Goal: Information Seeking & Learning: Check status

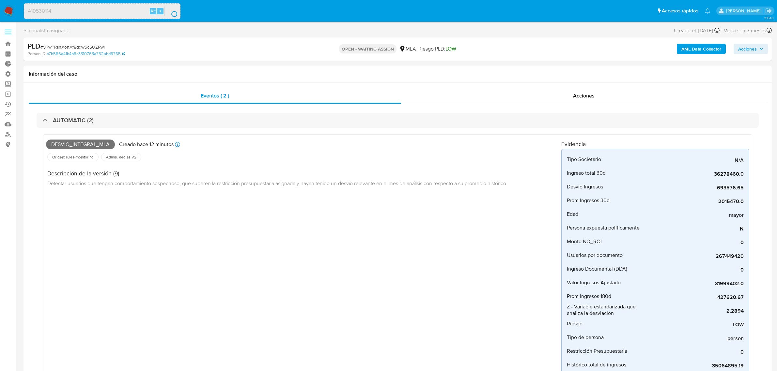
select select "10"
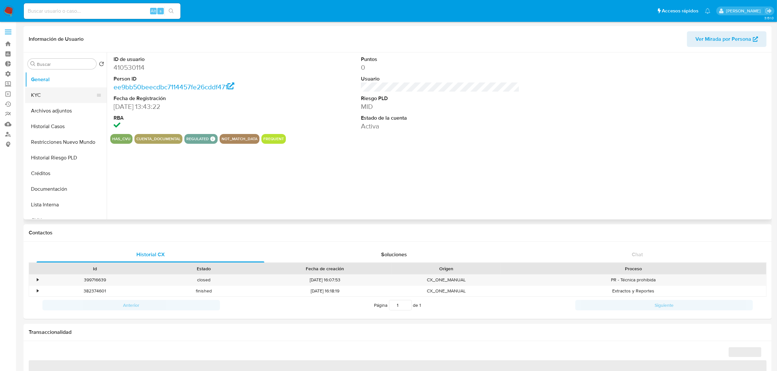
click at [51, 96] on button "KYC" at bounding box center [63, 95] width 76 height 16
select select "10"
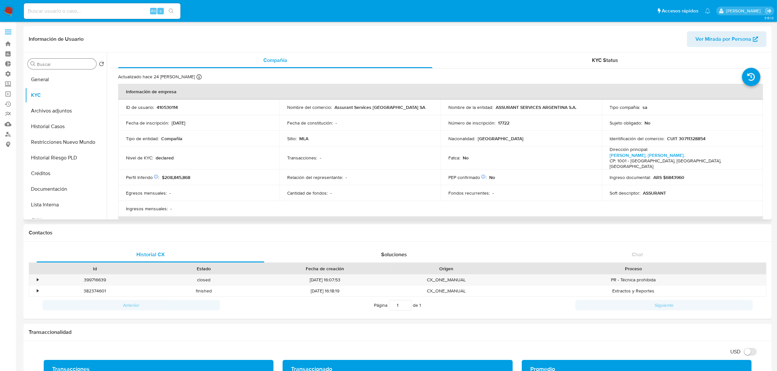
click at [62, 66] on input "Buscar" at bounding box center [65, 64] width 57 height 6
type input "res"
click at [63, 98] on button "Restricciones Nuevo Mundo" at bounding box center [66, 95] width 82 height 16
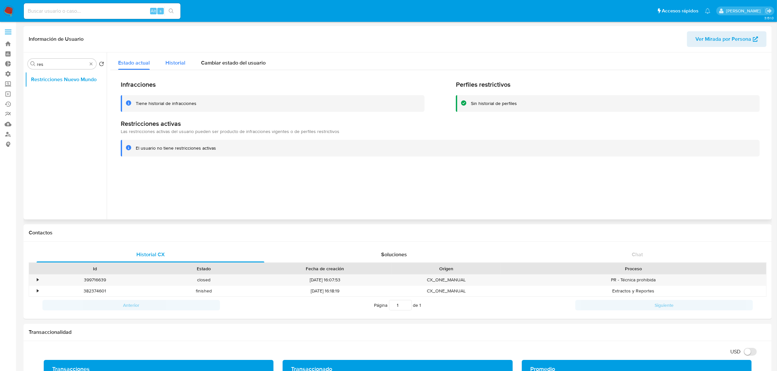
click at [177, 64] on span "Historial" at bounding box center [175, 63] width 20 height 8
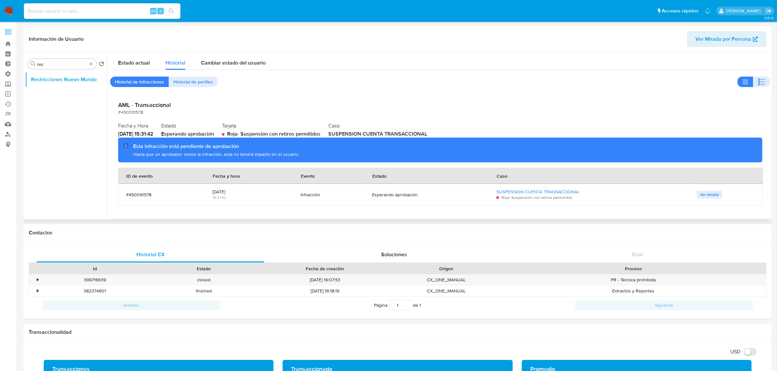
scroll to position [82, 0]
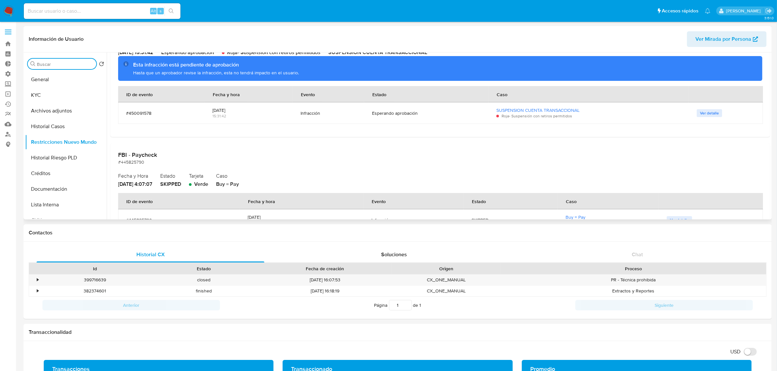
click at [56, 126] on button "Historial Casos" at bounding box center [66, 127] width 82 height 16
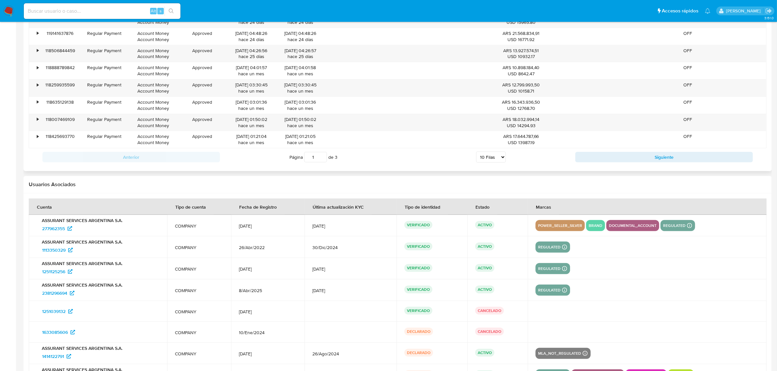
scroll to position [787, 0]
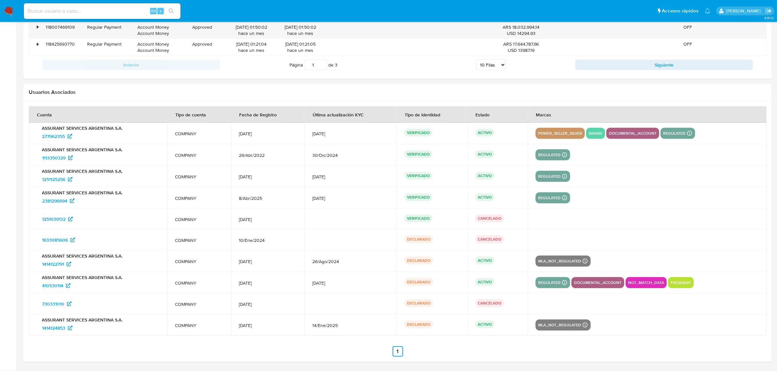
drag, startPoint x: 132, startPoint y: 256, endPoint x: 166, endPoint y: 338, distance: 88.8
click at [41, 255] on p "ASSURANT SERVICES ARGENTINA S.A." at bounding box center [98, 256] width 123 height 6
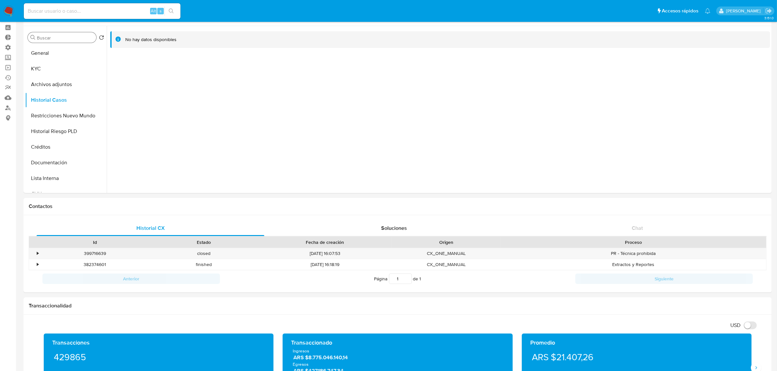
scroll to position [0, 0]
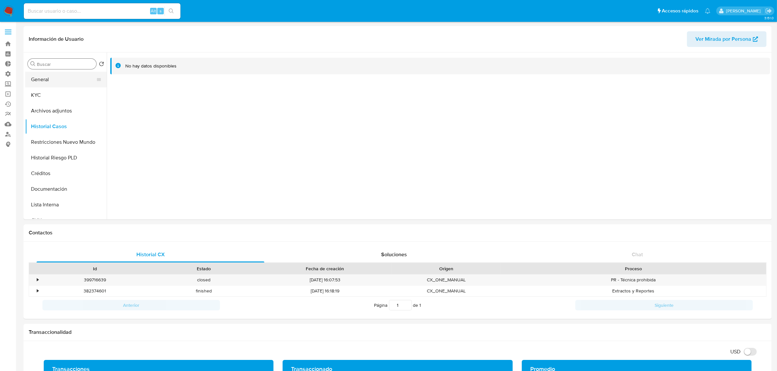
click at [50, 80] on button "General" at bounding box center [63, 80] width 76 height 16
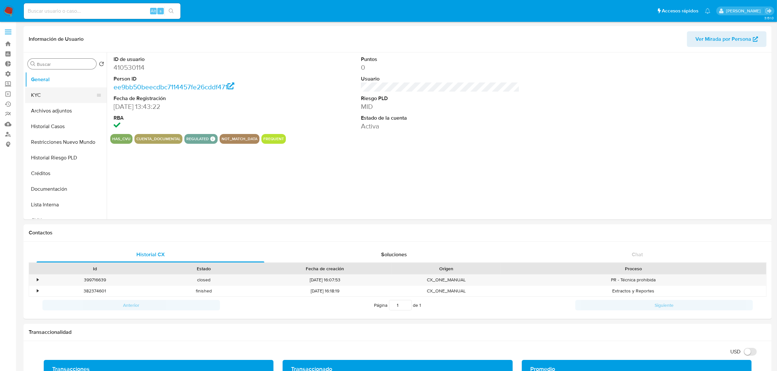
click at [45, 94] on button "KYC" at bounding box center [63, 95] width 76 height 16
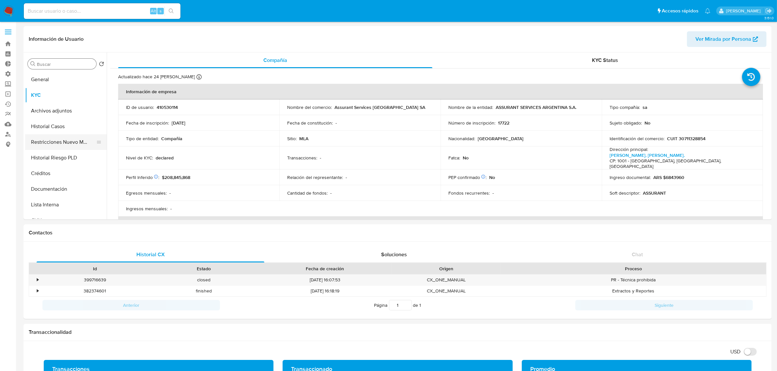
click at [56, 142] on button "Restricciones Nuevo Mundo" at bounding box center [63, 142] width 76 height 16
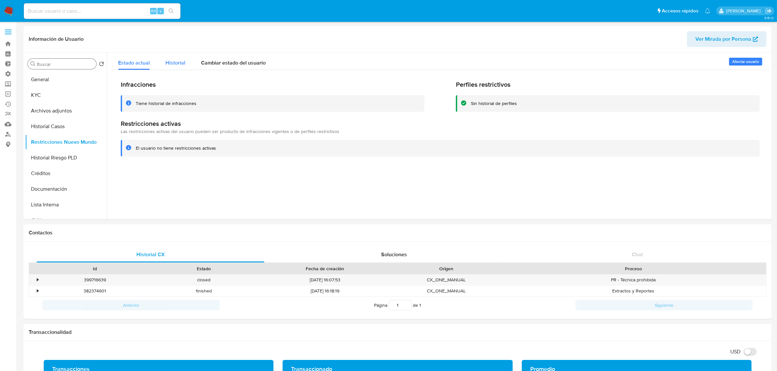
click at [167, 61] on span "Historial" at bounding box center [175, 63] width 20 height 8
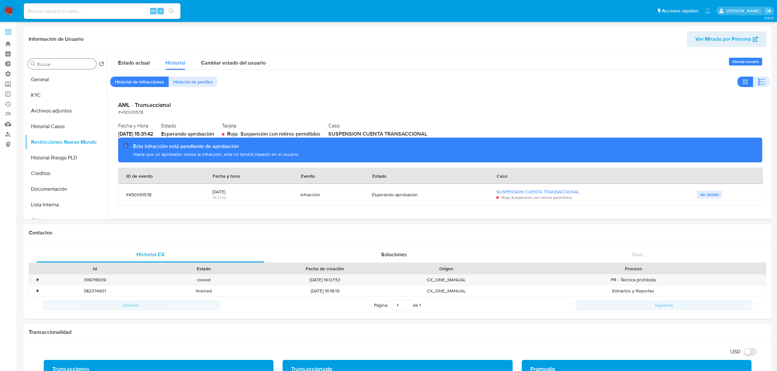
click at [710, 193] on span "Ver detalle" at bounding box center [709, 194] width 19 height 7
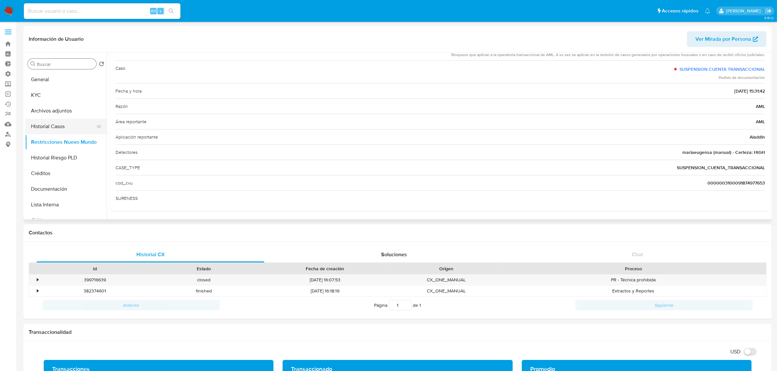
click at [48, 128] on button "Historial Casos" at bounding box center [63, 127] width 76 height 16
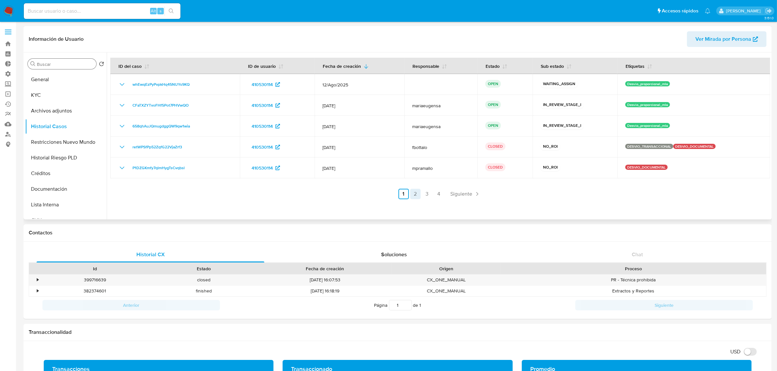
click at [411, 197] on link "2" at bounding box center [415, 194] width 10 height 10
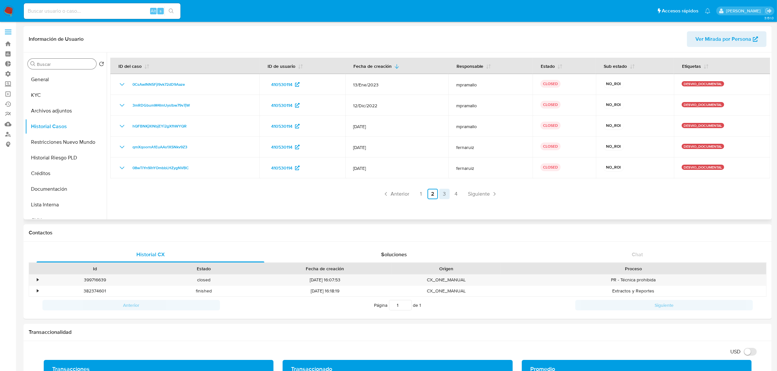
click at [445, 193] on link "3" at bounding box center [444, 194] width 10 height 10
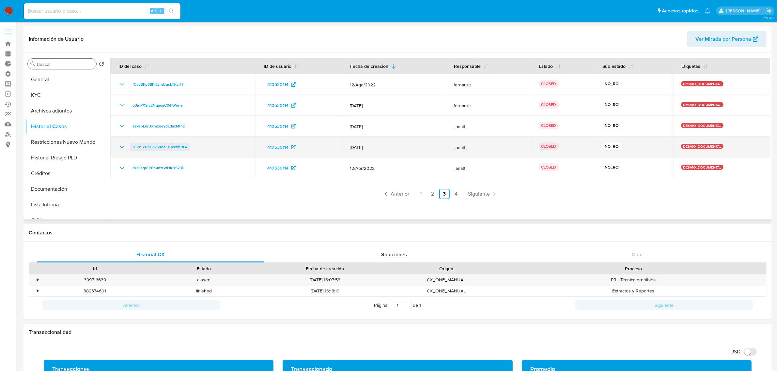
click at [162, 149] on span "D305YBnDL7ik45tE10WzmBfA" at bounding box center [159, 147] width 54 height 8
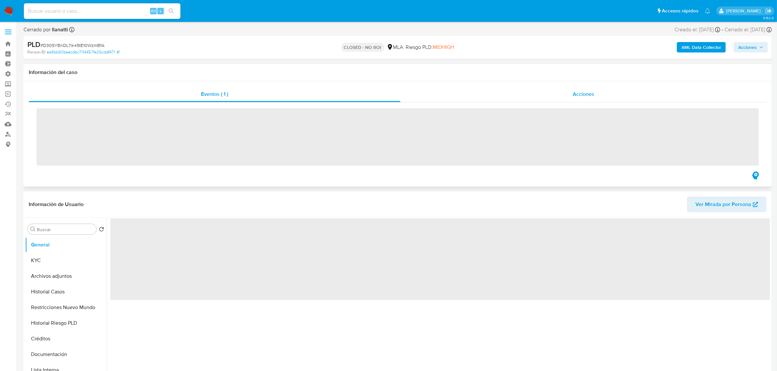
click at [576, 97] on span "Acciones" at bounding box center [583, 94] width 22 height 8
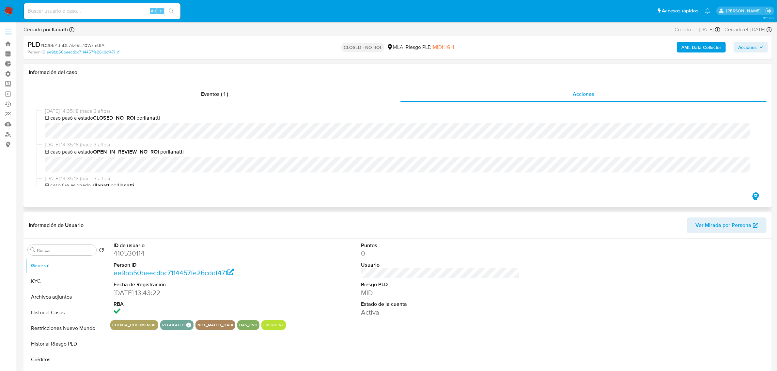
scroll to position [82, 0]
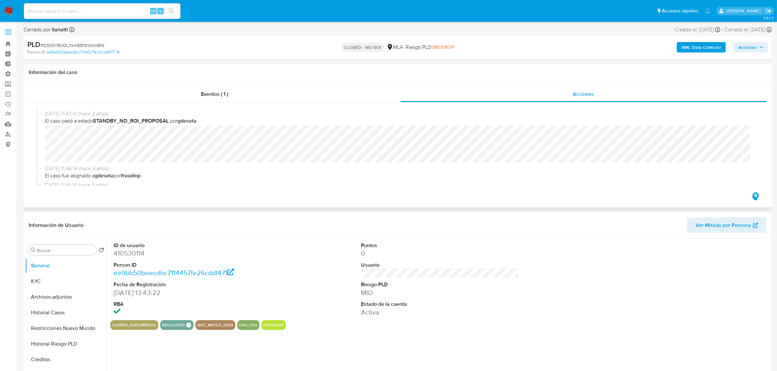
select select "10"
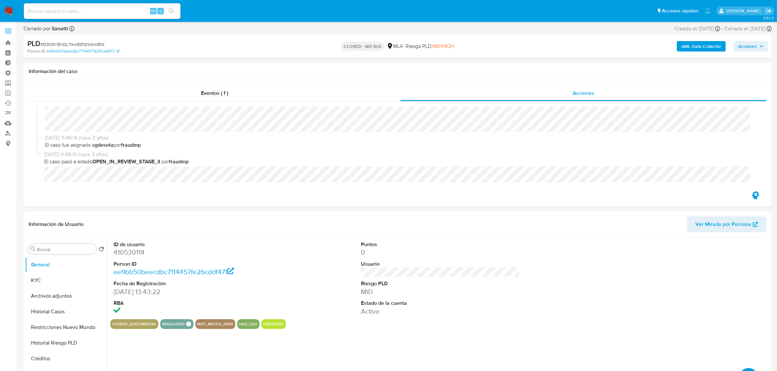
scroll to position [0, 0]
click at [47, 297] on button "Archivos adjuntos" at bounding box center [63, 297] width 76 height 16
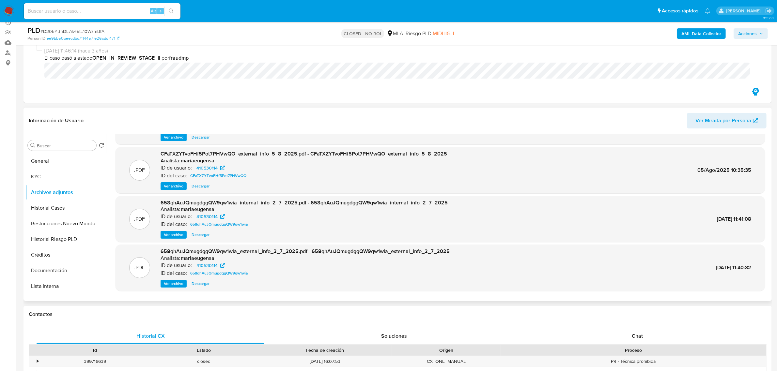
scroll to position [54, 0]
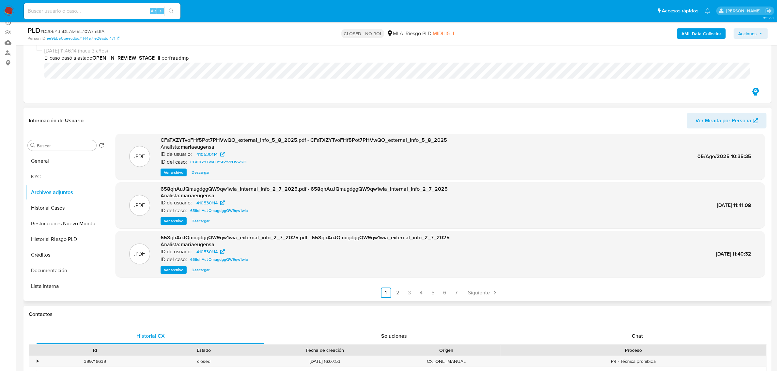
click at [394, 293] on link "2" at bounding box center [397, 293] width 10 height 10
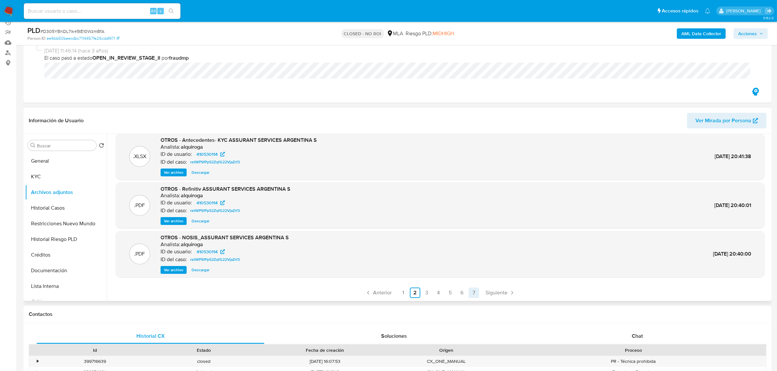
click at [471, 289] on link "7" at bounding box center [473, 293] width 10 height 10
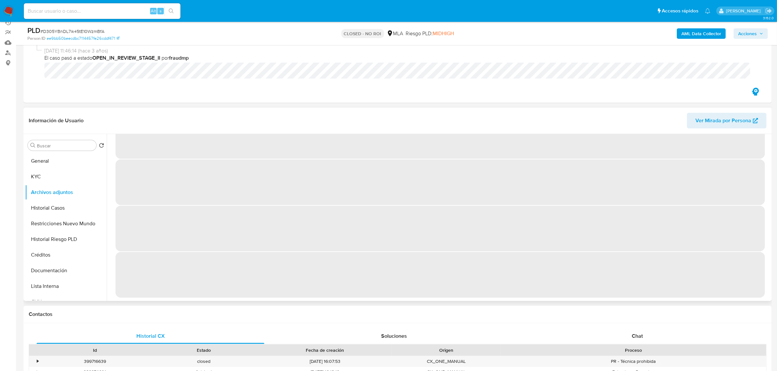
scroll to position [0, 0]
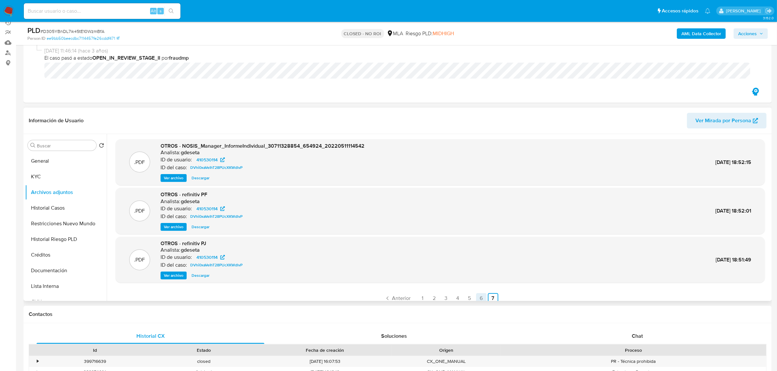
click at [482, 297] on link "6" at bounding box center [481, 298] width 10 height 10
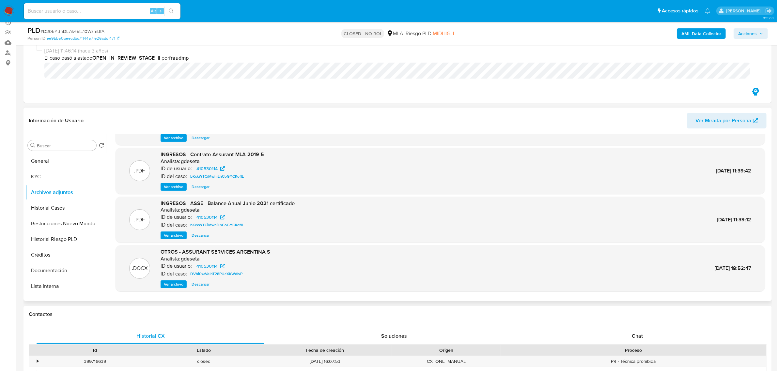
scroll to position [41, 0]
click at [175, 187] on span "Ver archivo" at bounding box center [174, 186] width 20 height 7
click at [199, 184] on span "Descargar" at bounding box center [200, 186] width 18 height 7
click at [195, 187] on span "Descargar" at bounding box center [200, 186] width 18 height 7
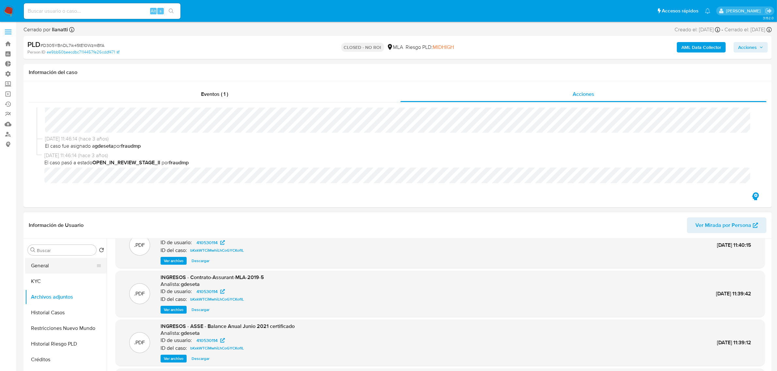
scroll to position [54, 0]
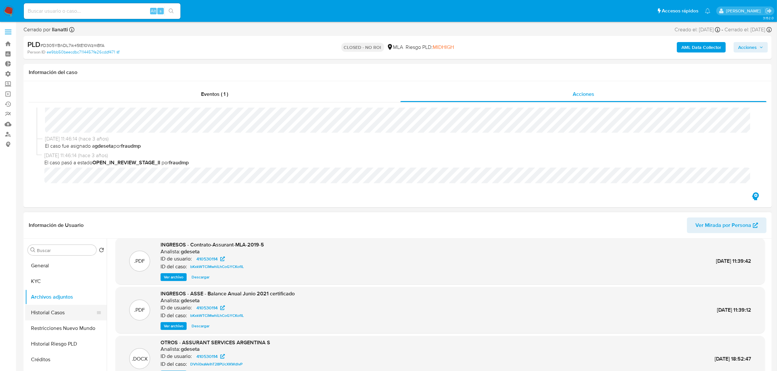
click at [52, 312] on button "Historial Casos" at bounding box center [63, 313] width 76 height 16
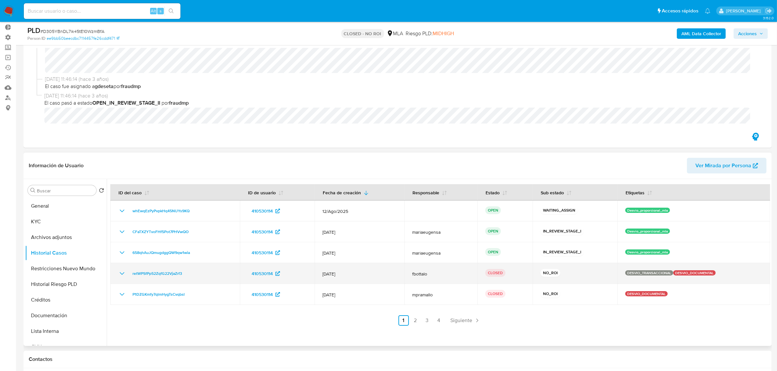
scroll to position [122, 0]
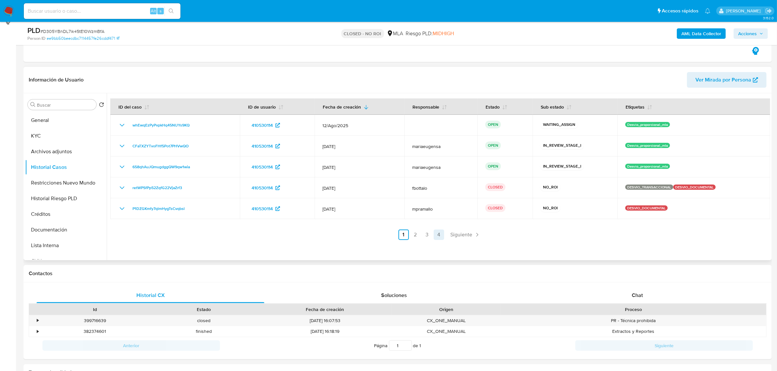
click at [438, 235] on link "4" at bounding box center [439, 235] width 10 height 10
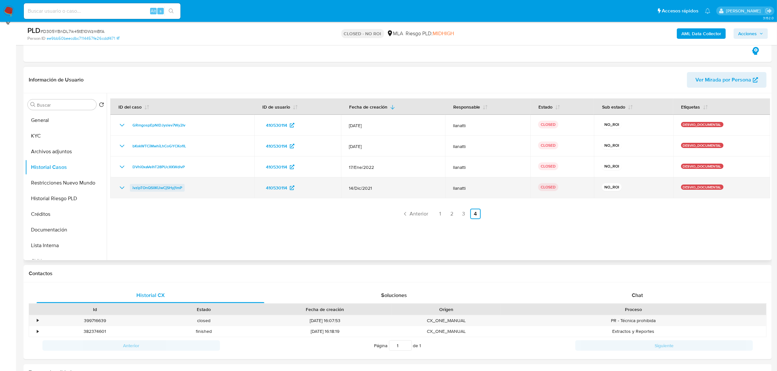
click at [151, 187] on span "ivzipTOnQSlIKUwCjSHyj1mP" at bounding box center [157, 188] width 50 height 8
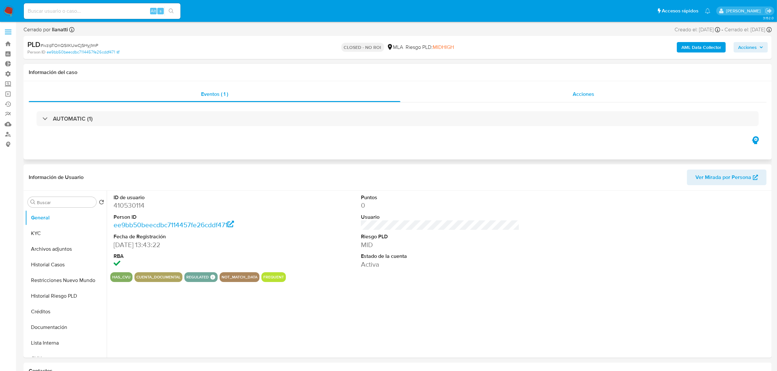
click at [607, 92] on div "Acciones" at bounding box center [583, 94] width 366 height 16
select select "10"
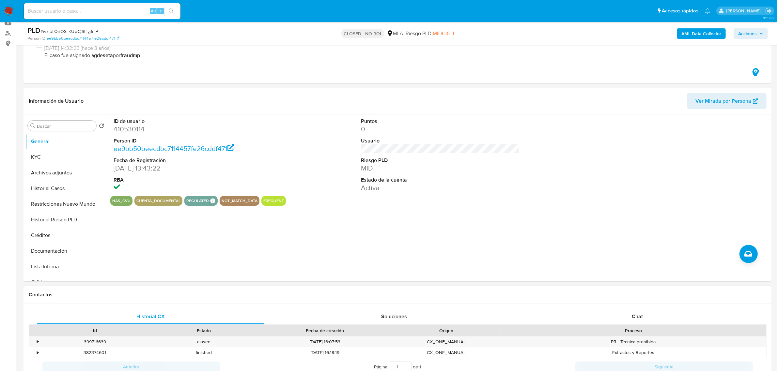
scroll to position [122, 0]
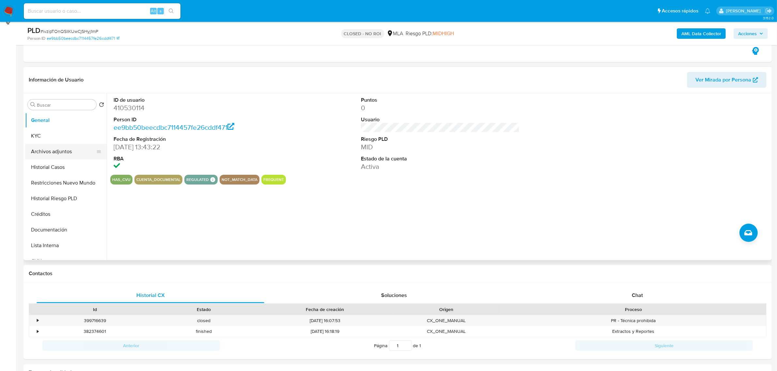
click at [55, 152] on button "Archivos adjuntos" at bounding box center [63, 152] width 76 height 16
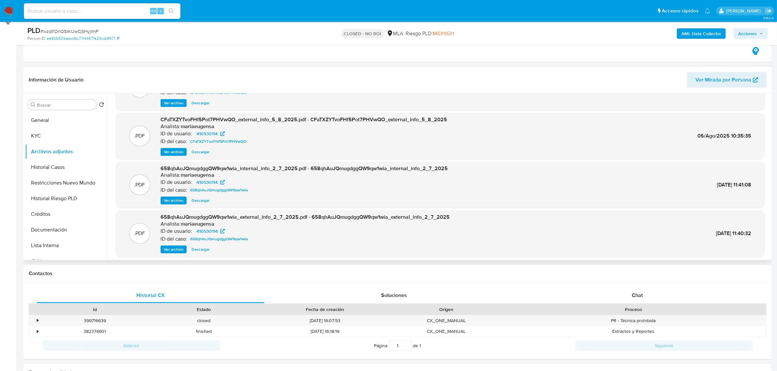
scroll to position [54, 0]
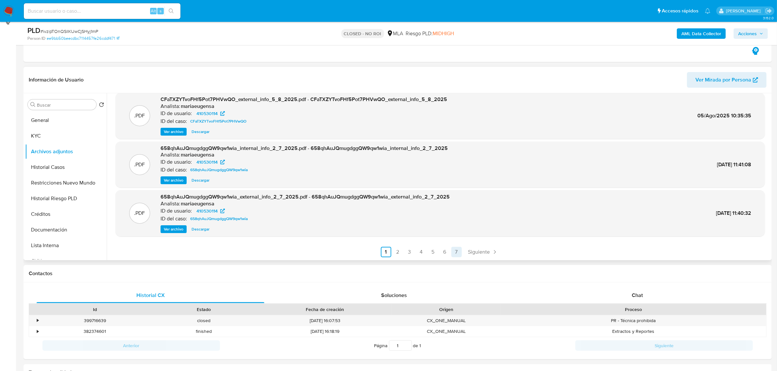
click at [457, 253] on link "7" at bounding box center [456, 252] width 10 height 10
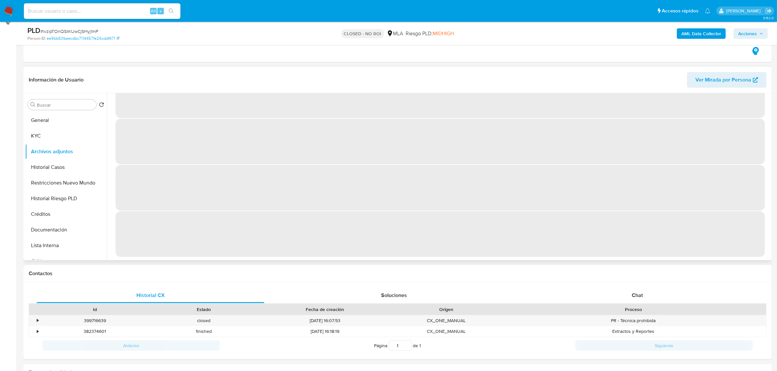
scroll to position [0, 0]
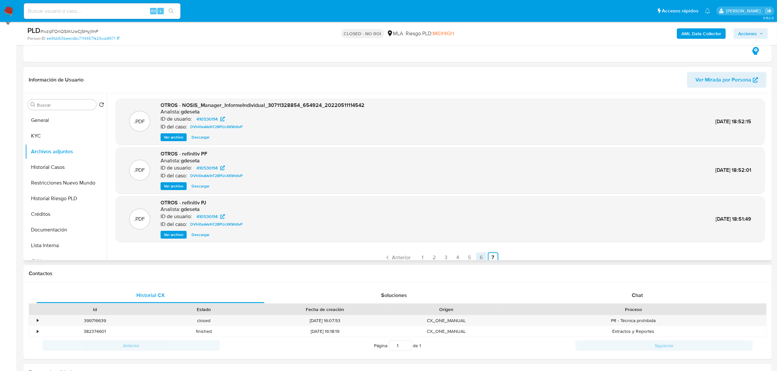
click at [477, 257] on link "6" at bounding box center [481, 257] width 10 height 10
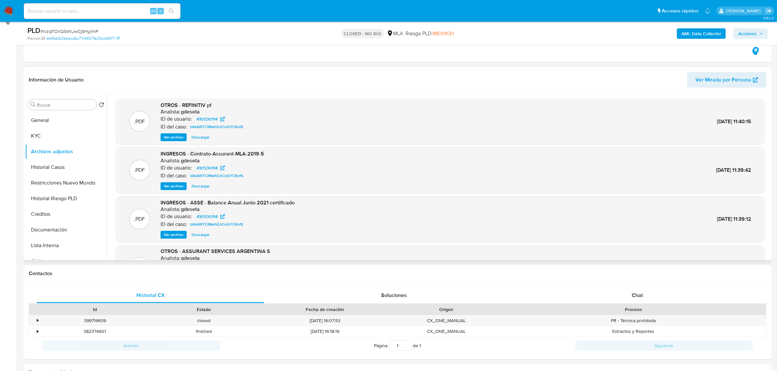
click at [178, 185] on span "Ver archivo" at bounding box center [174, 186] width 20 height 7
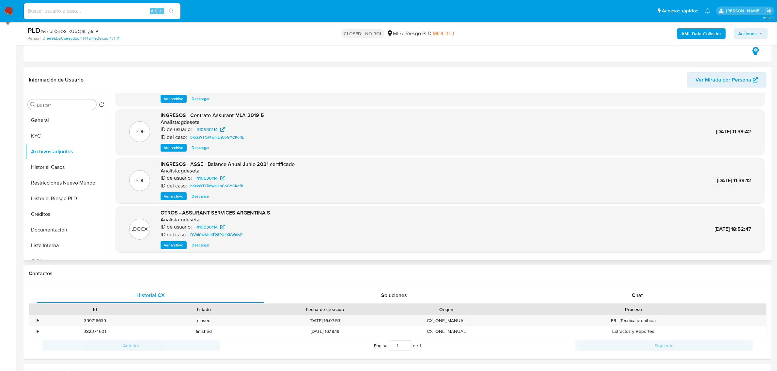
scroll to position [54, 0]
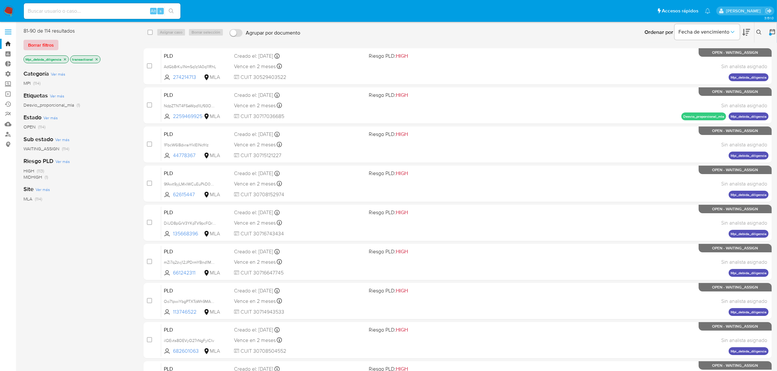
click at [33, 43] on span "Borrar filtros" at bounding box center [41, 44] width 26 height 9
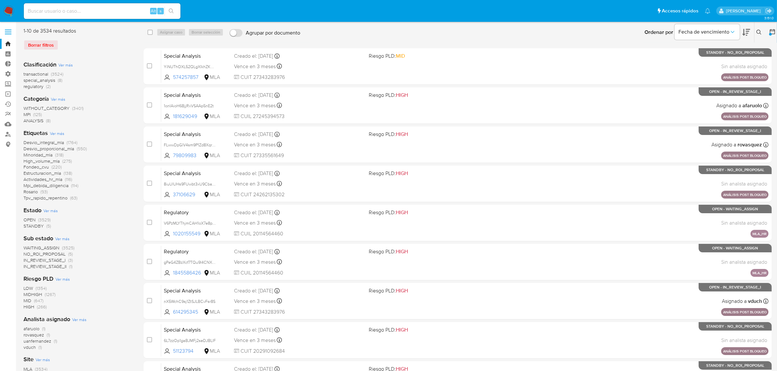
click at [758, 30] on icon at bounding box center [758, 32] width 5 height 5
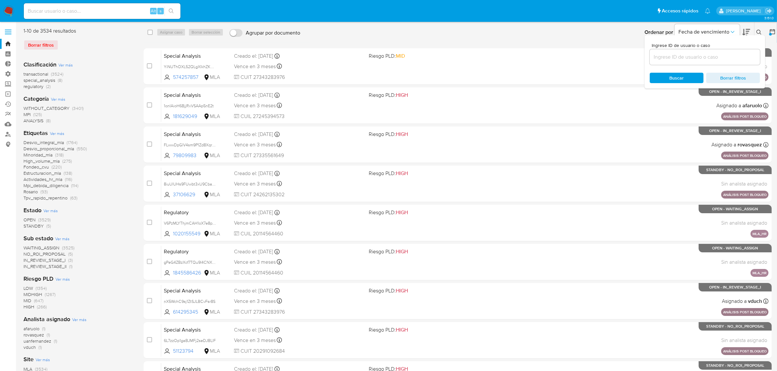
click at [712, 56] on input at bounding box center [704, 57] width 110 height 8
type input "DTmAA9SnYEIIefeSpxXmtPmr"
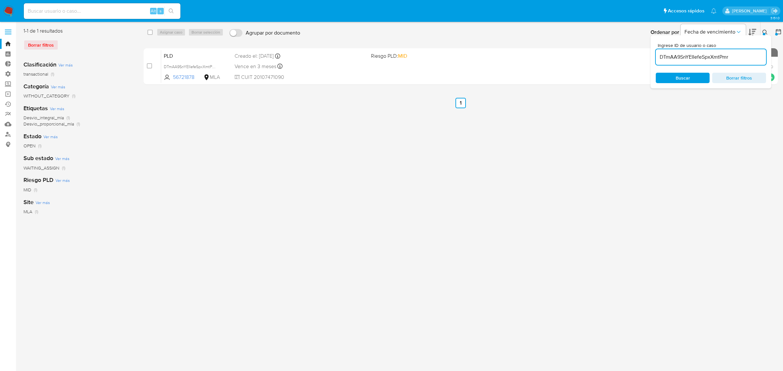
click at [760, 29] on div "Ingrese ID de usuario o caso DTmAA9SnYEIIefeSpxXmtPmr Buscar Borrar filtros" at bounding box center [765, 32] width 11 height 20
click at [763, 30] on icon at bounding box center [764, 32] width 5 height 5
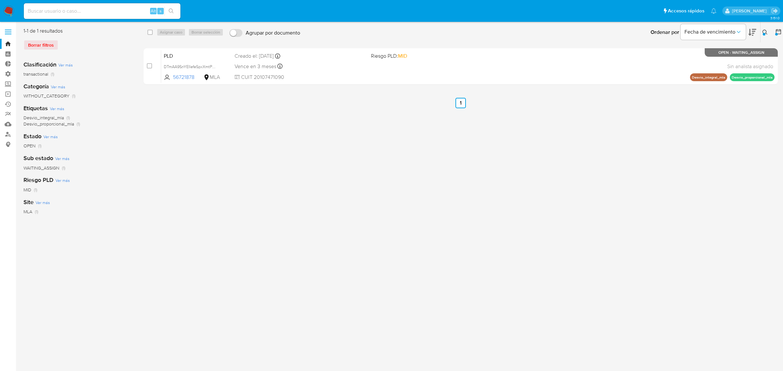
click at [764, 28] on div "Ingrese ID de usuario o caso DTmAA9SnYEIIefeSpxXmtPmr Buscar Borrar filtros" at bounding box center [765, 32] width 11 height 20
click at [764, 31] on icon at bounding box center [764, 32] width 5 height 5
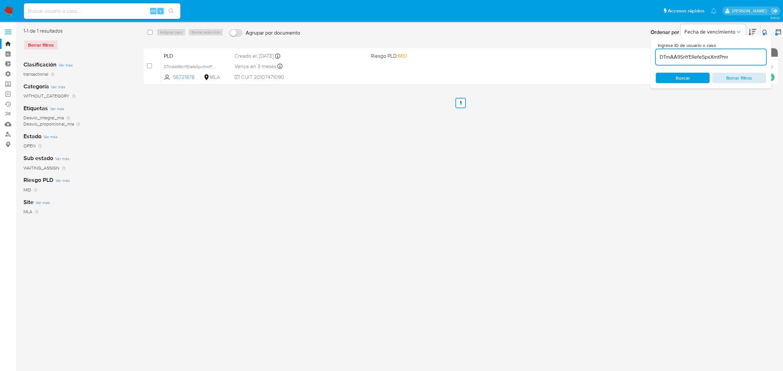
click at [744, 77] on span "Borrar filtros" at bounding box center [739, 77] width 45 height 9
click at [776, 33] on div at bounding box center [776, 34] width 3 height 3
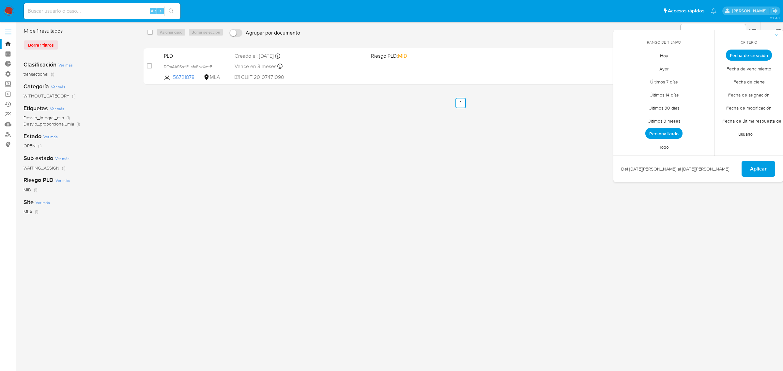
click at [673, 147] on span "Todo" at bounding box center [663, 146] width 23 height 13
click at [763, 173] on span "Aplicar" at bounding box center [758, 169] width 17 height 14
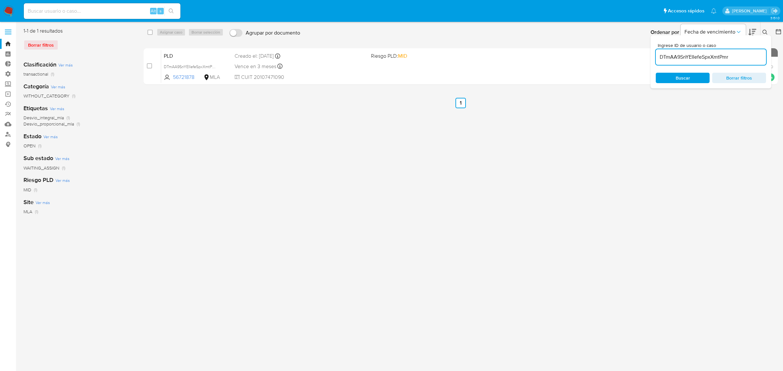
click at [767, 32] on icon at bounding box center [764, 32] width 5 height 5
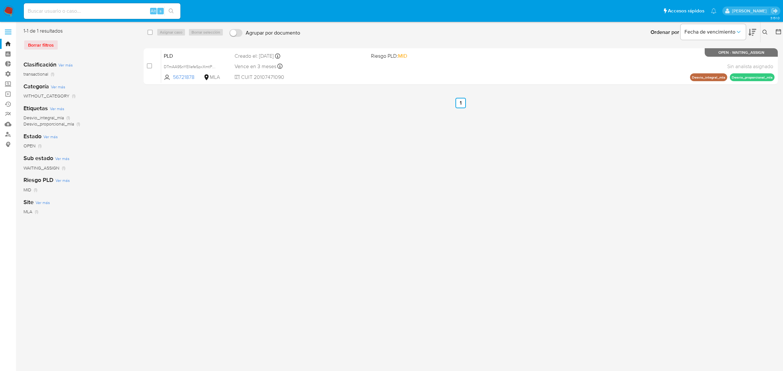
click at [763, 30] on icon at bounding box center [764, 32] width 5 height 5
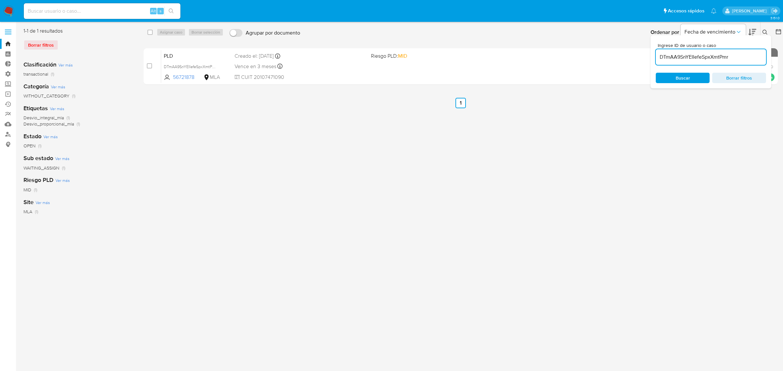
click at [722, 56] on input "DTmAA9SnYEIIefeSpxXmtPmr" at bounding box center [711, 57] width 110 height 8
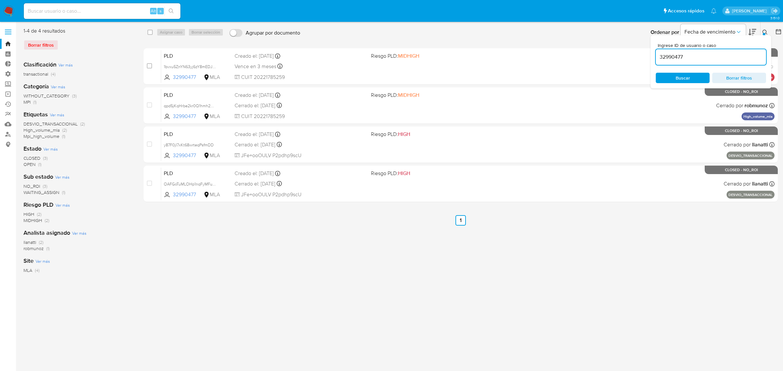
click at [767, 31] on icon at bounding box center [764, 32] width 5 height 5
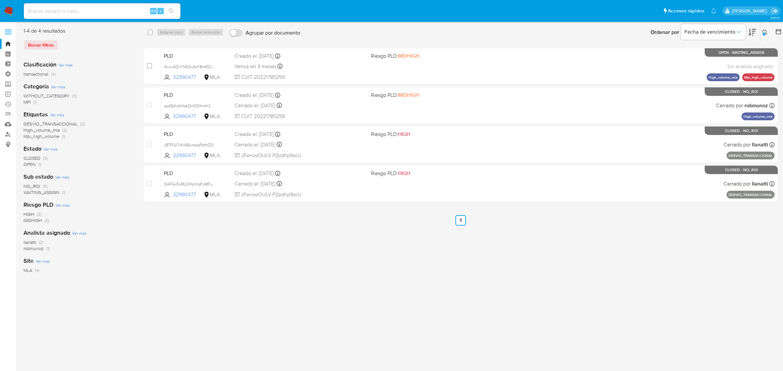
click at [766, 31] on icon at bounding box center [764, 32] width 5 height 5
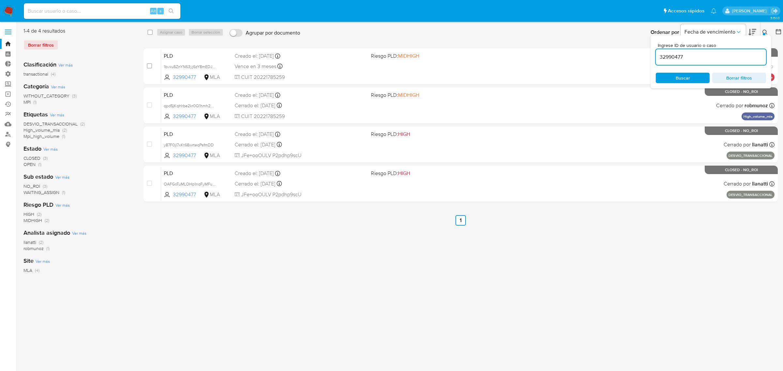
drag, startPoint x: 662, startPoint y: 55, endPoint x: 653, endPoint y: 56, distance: 9.5
click at [652, 56] on div "Ingrese ID de usuario o caso 32990477 Buscar Borrar filtros" at bounding box center [710, 61] width 121 height 53
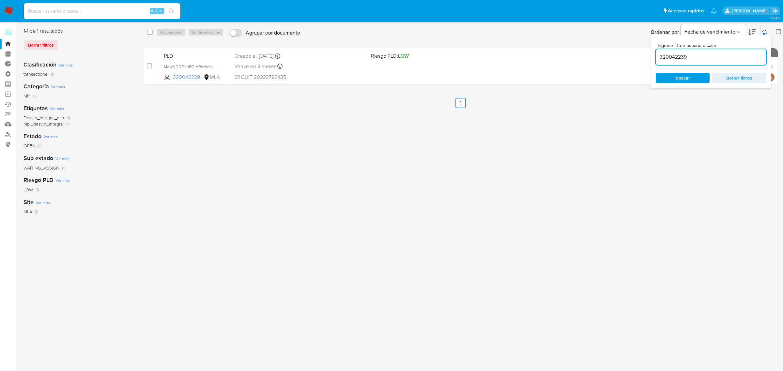
click at [762, 32] on icon at bounding box center [764, 32] width 5 height 5
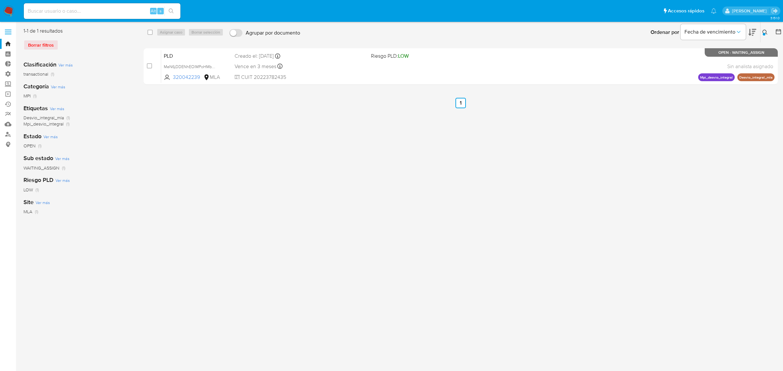
click at [763, 34] on div at bounding box center [764, 34] width 3 height 3
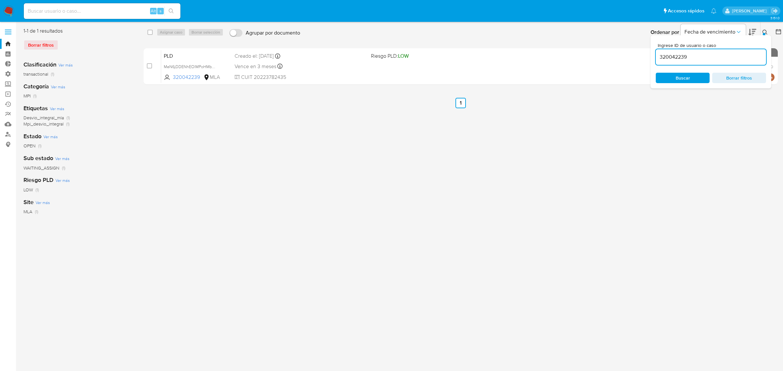
drag, startPoint x: 719, startPoint y: 59, endPoint x: 656, endPoint y: 62, distance: 63.0
click at [656, 62] on div "320042239" at bounding box center [711, 57] width 110 height 16
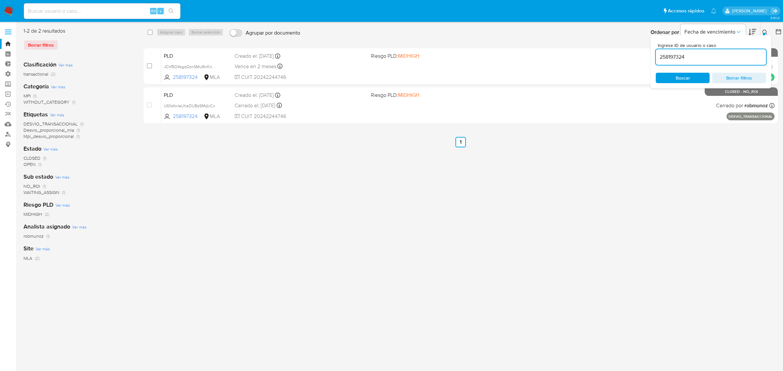
click at [764, 32] on icon at bounding box center [764, 32] width 5 height 5
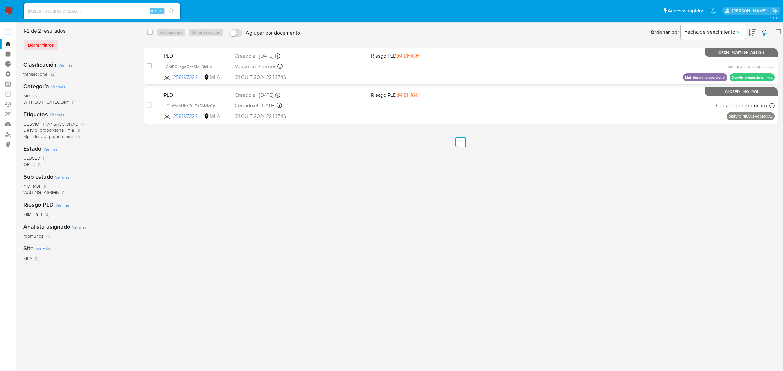
click at [763, 31] on icon at bounding box center [764, 32] width 5 height 5
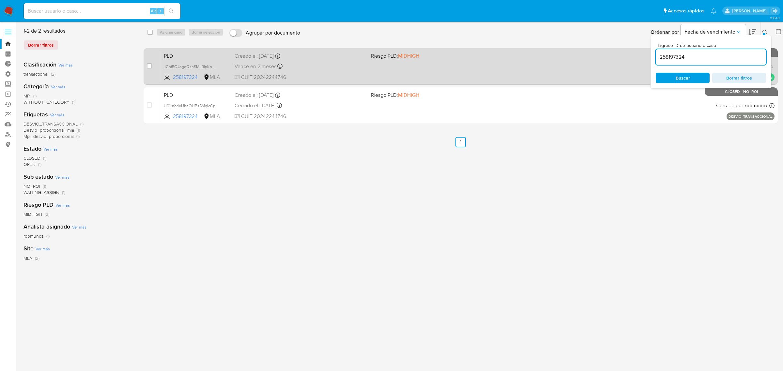
drag, startPoint x: 632, startPoint y: 57, endPoint x: 640, endPoint y: 58, distance: 8.2
click at [640, 58] on div "select-all-cases-checkbox Asignar caso Borrar selección Agrupar por documento O…" at bounding box center [461, 76] width 634 height 99
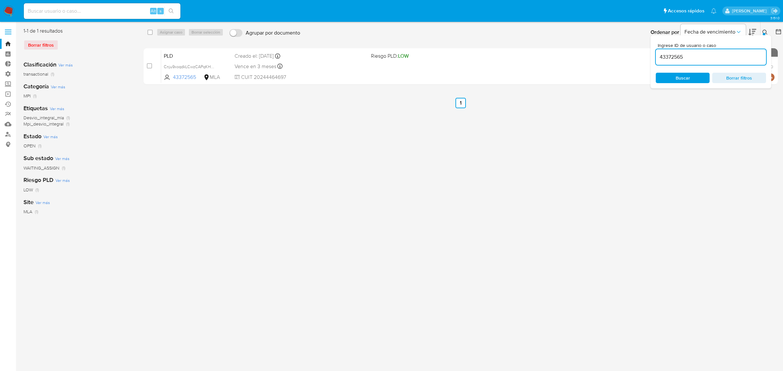
click at [764, 30] on icon at bounding box center [764, 32] width 5 height 5
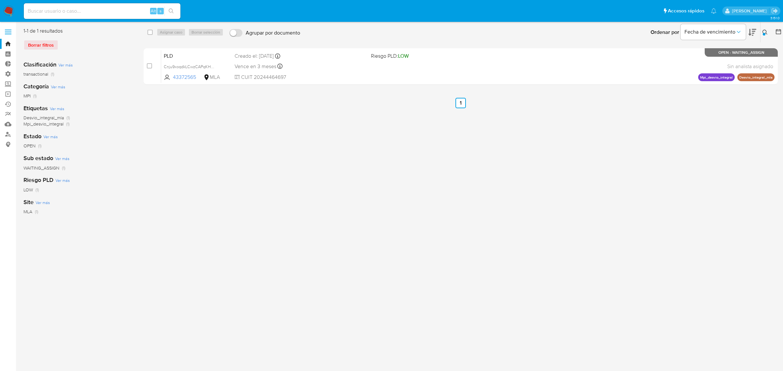
click at [768, 32] on button at bounding box center [765, 32] width 11 height 8
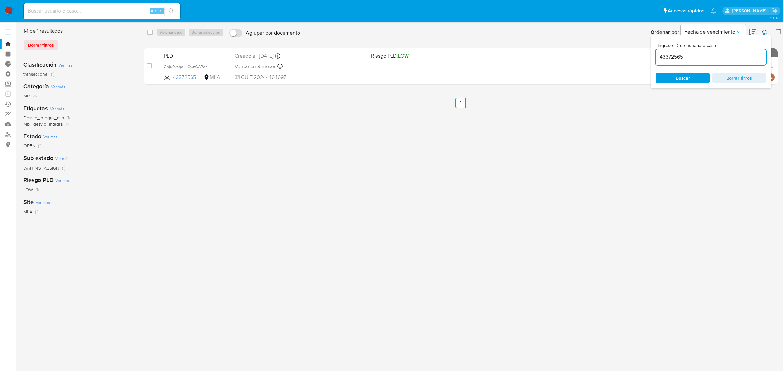
drag, startPoint x: 740, startPoint y: 58, endPoint x: 659, endPoint y: 57, distance: 81.2
click at [659, 57] on input "43372565" at bounding box center [711, 57] width 110 height 8
click at [766, 30] on icon at bounding box center [764, 32] width 5 height 5
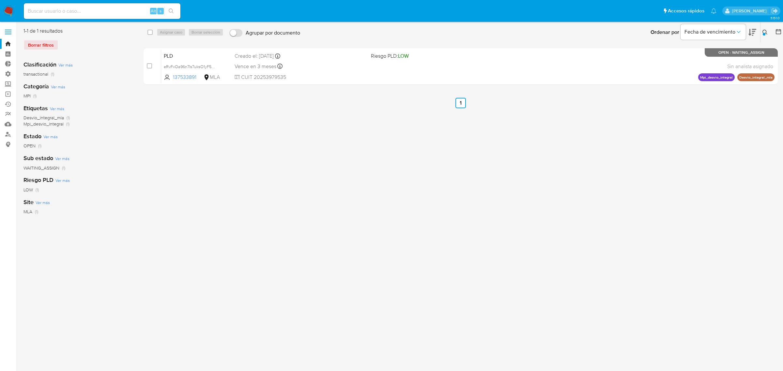
click at [762, 30] on icon at bounding box center [764, 32] width 5 height 5
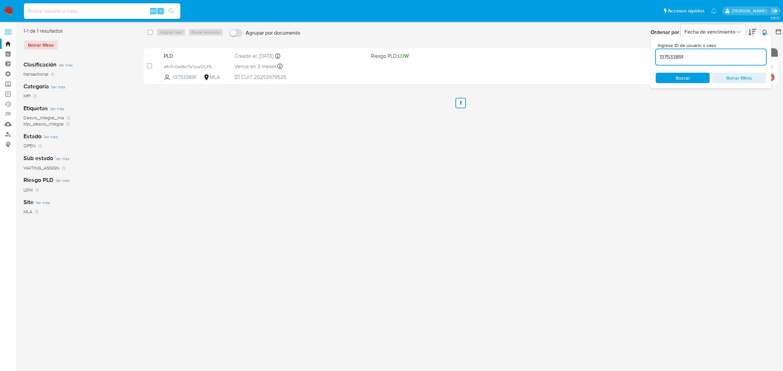
drag, startPoint x: 704, startPoint y: 54, endPoint x: 656, endPoint y: 56, distance: 47.4
click at [656, 56] on input "137533891" at bounding box center [711, 57] width 110 height 8
drag, startPoint x: 766, startPoint y: 32, endPoint x: 544, endPoint y: 200, distance: 278.2
click at [765, 31] on icon at bounding box center [764, 32] width 5 height 5
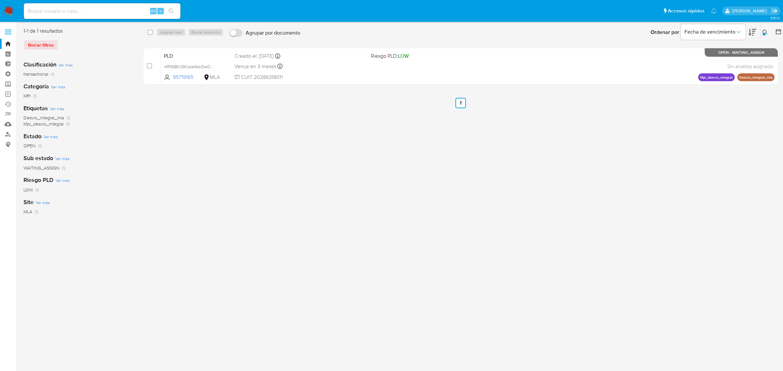
click at [766, 29] on button at bounding box center [765, 32] width 11 height 8
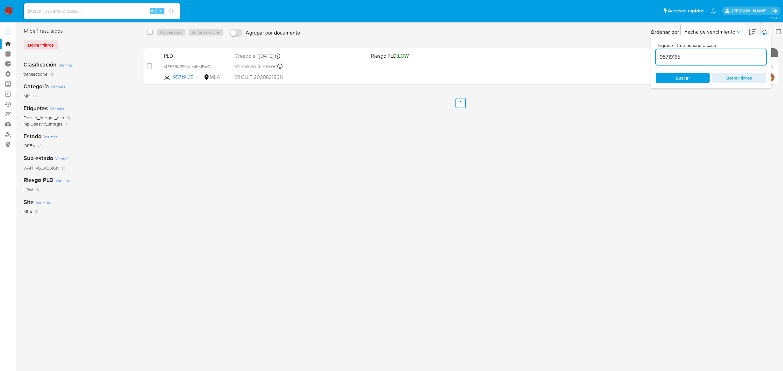
drag, startPoint x: 727, startPoint y: 55, endPoint x: 655, endPoint y: 57, distance: 72.1
click at [655, 57] on div "Ingrese ID de usuario o caso 95719165 Buscar Borrar filtros" at bounding box center [710, 61] width 121 height 53
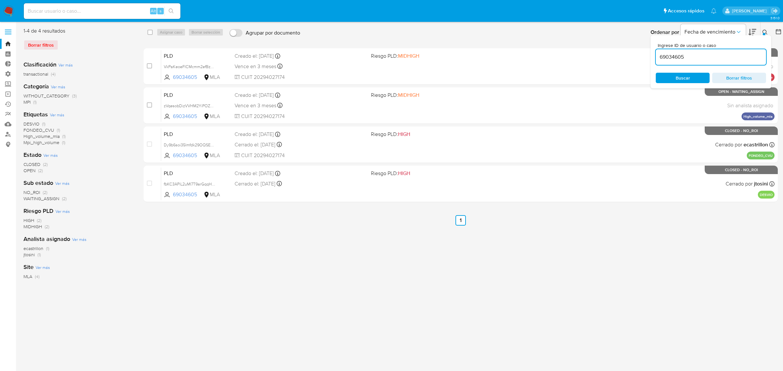
click at [764, 30] on icon at bounding box center [764, 32] width 5 height 5
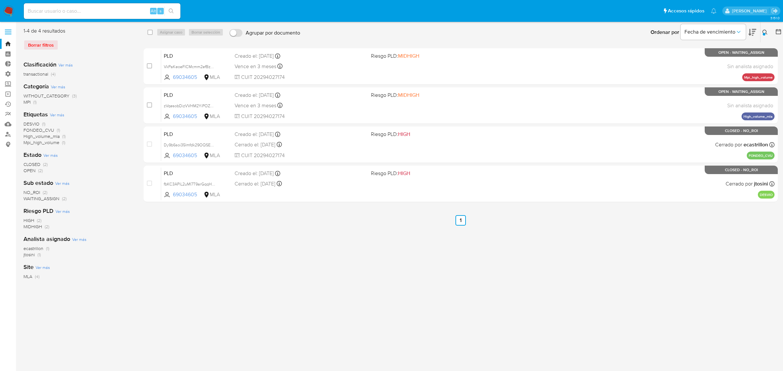
click at [763, 32] on icon at bounding box center [764, 32] width 5 height 5
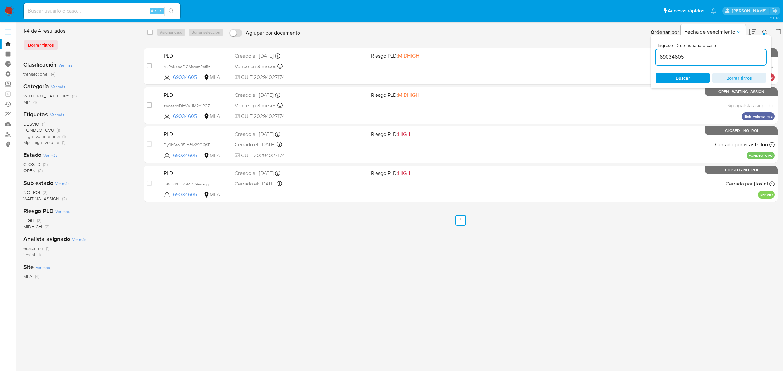
drag, startPoint x: 706, startPoint y: 61, endPoint x: 674, endPoint y: 61, distance: 32.0
click at [674, 61] on div "69034605" at bounding box center [711, 57] width 110 height 16
drag, startPoint x: 667, startPoint y: 56, endPoint x: 657, endPoint y: 57, distance: 9.8
click at [657, 57] on input "69034605" at bounding box center [711, 57] width 110 height 8
paste input "758521932"
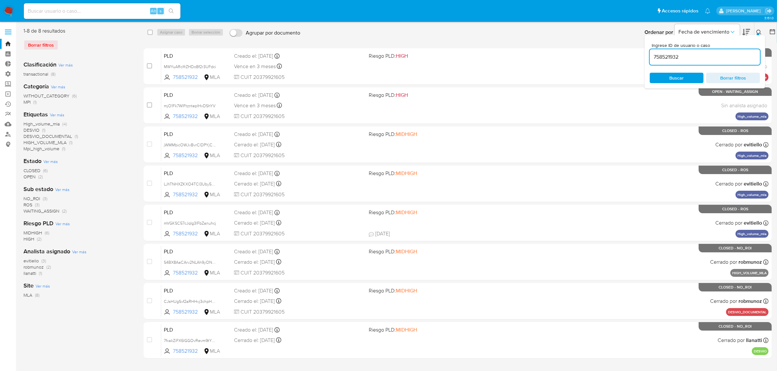
click at [757, 32] on icon at bounding box center [758, 32] width 5 height 5
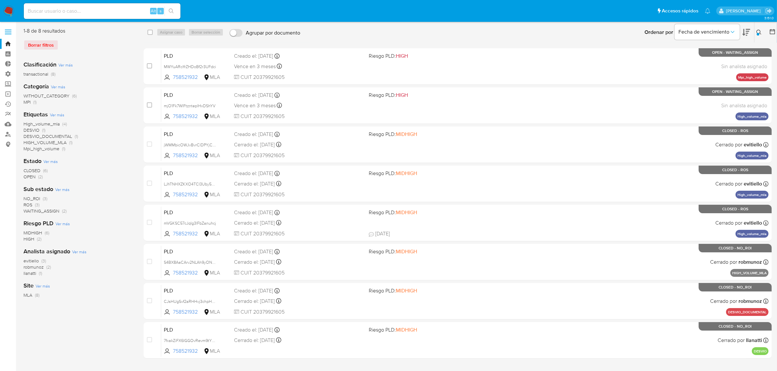
click at [757, 35] on div at bounding box center [757, 34] width 3 height 3
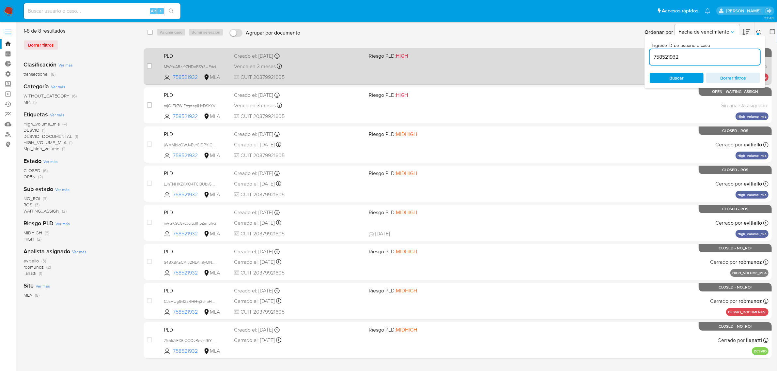
click at [644, 56] on div "select-all-cases-checkbox Asignar caso Borrar selección Agrupar por documento O…" at bounding box center [458, 194] width 628 height 334
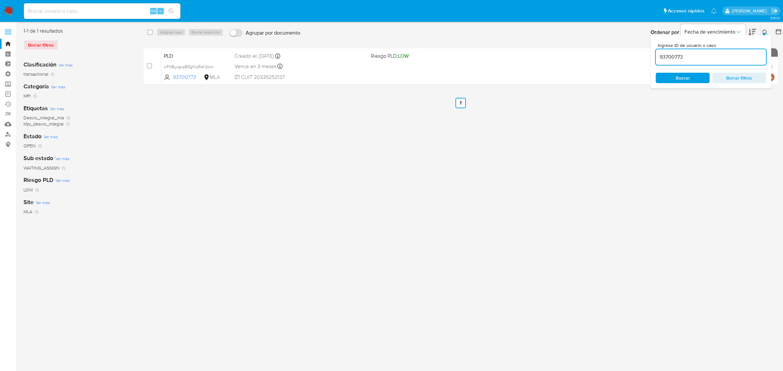
click at [764, 27] on div "Ingrese ID de usuario o caso 93700773 Buscar Borrar filtros" at bounding box center [765, 32] width 11 height 20
click at [763, 30] on icon at bounding box center [764, 32] width 5 height 5
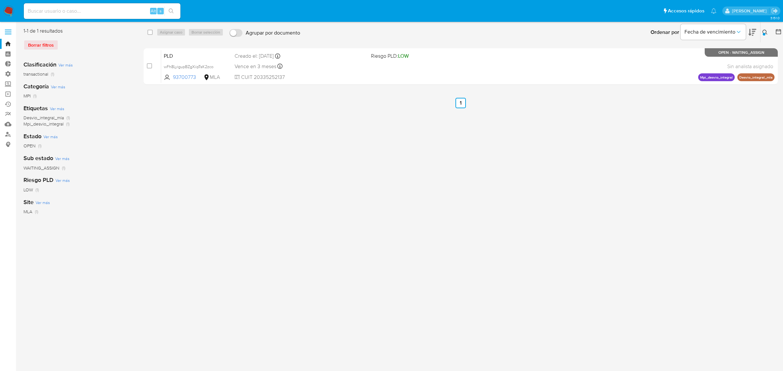
drag, startPoint x: 765, startPoint y: 30, endPoint x: 753, endPoint y: 38, distance: 14.7
click at [765, 30] on icon at bounding box center [764, 32] width 5 height 5
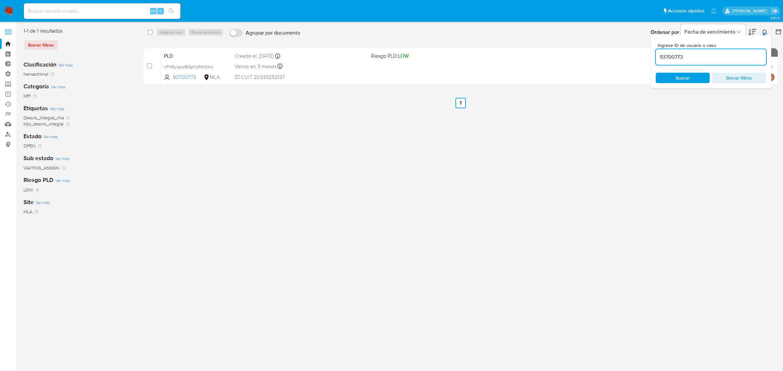
drag, startPoint x: 707, startPoint y: 54, endPoint x: 656, endPoint y: 56, distance: 50.3
click at [656, 56] on input "93700773" at bounding box center [711, 57] width 110 height 8
click at [763, 30] on icon at bounding box center [764, 32] width 5 height 5
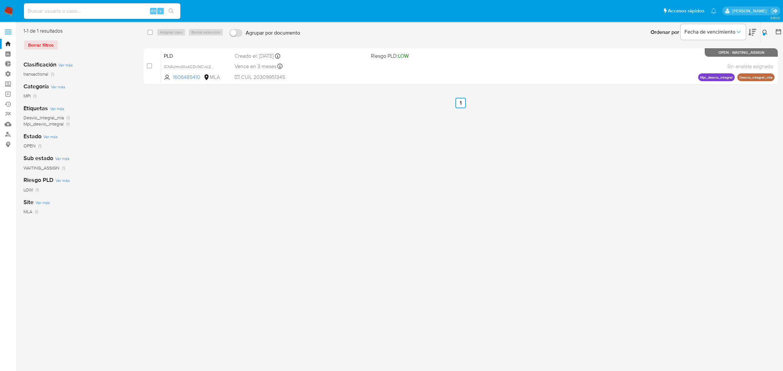
click at [769, 30] on button at bounding box center [765, 32] width 11 height 8
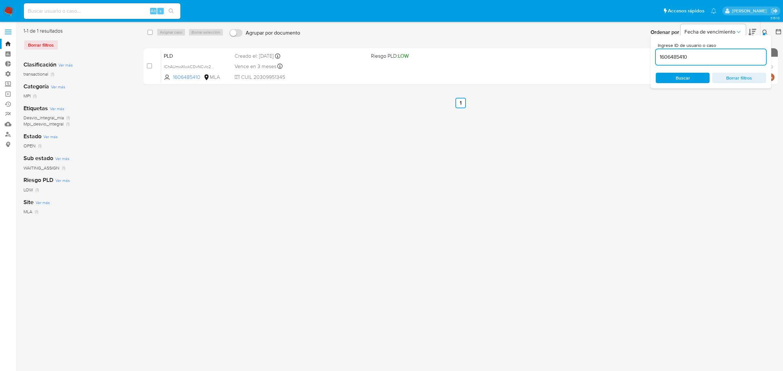
drag, startPoint x: 715, startPoint y: 57, endPoint x: 656, endPoint y: 59, distance: 59.1
click at [656, 59] on input "1606485410" at bounding box center [711, 57] width 110 height 8
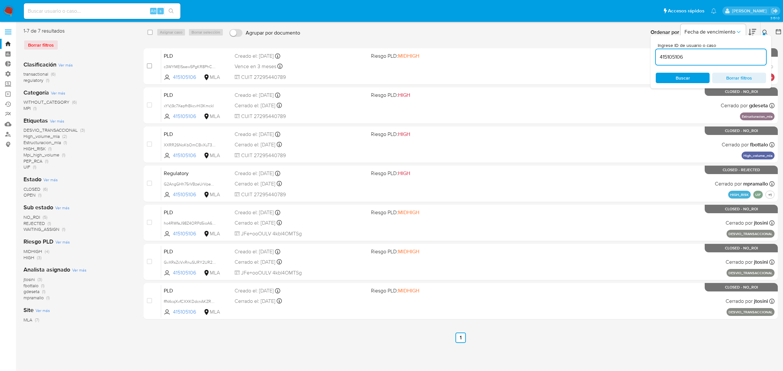
click at [764, 32] on icon at bounding box center [764, 32] width 5 height 5
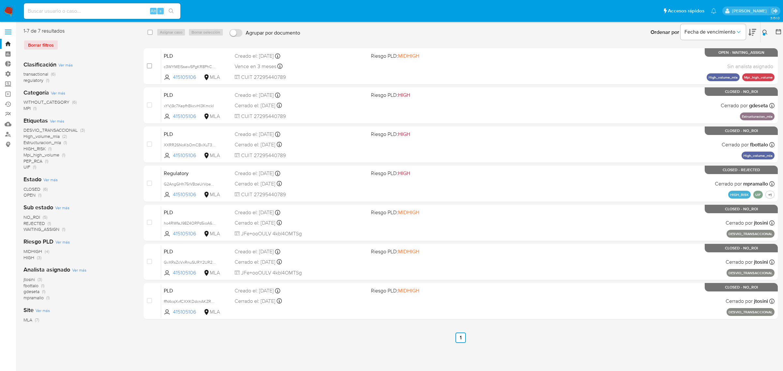
click at [760, 29] on div "Ingrese ID de usuario o caso 415105106 Buscar Borrar filtros" at bounding box center [765, 32] width 11 height 20
click at [762, 30] on button at bounding box center [765, 32] width 11 height 8
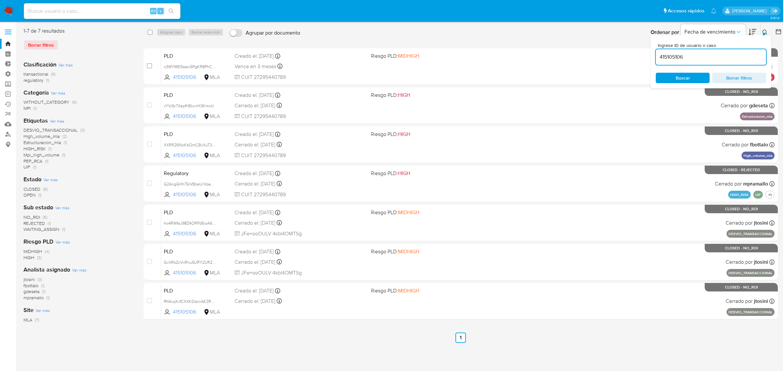
drag, startPoint x: 685, startPoint y: 57, endPoint x: 651, endPoint y: 54, distance: 34.1
click at [651, 54] on div "Ingrese ID de usuario o caso 415105106 Buscar Borrar filtros" at bounding box center [710, 61] width 121 height 53
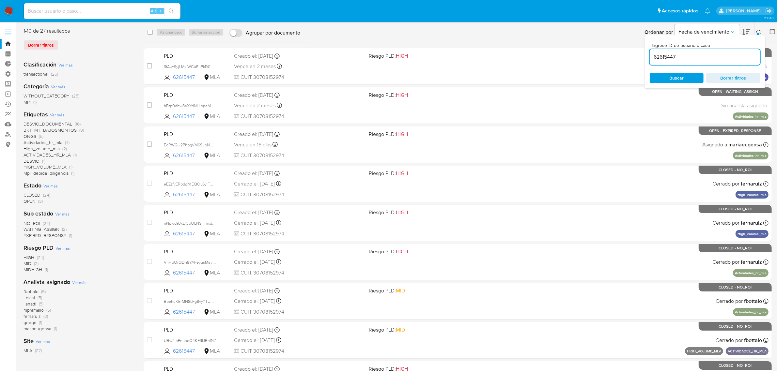
click at [761, 31] on icon at bounding box center [758, 32] width 5 height 5
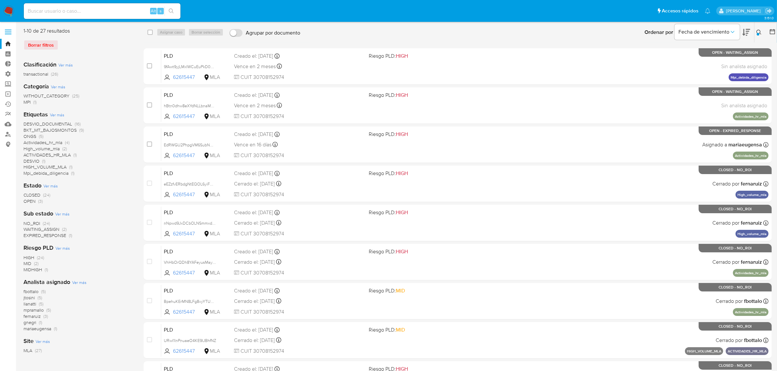
click at [757, 33] on icon at bounding box center [758, 32] width 5 height 5
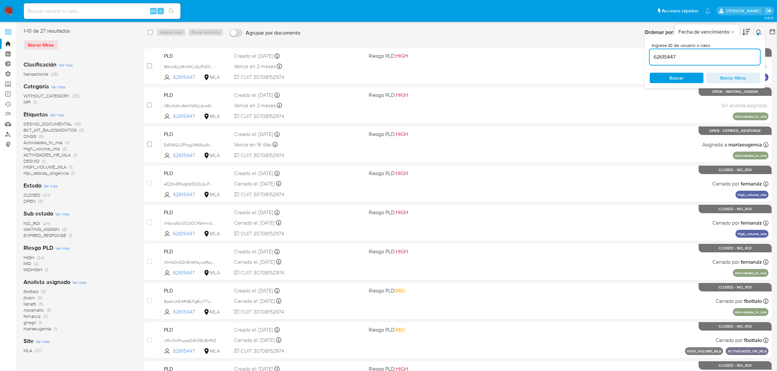
drag, startPoint x: 705, startPoint y: 55, endPoint x: 652, endPoint y: 56, distance: 52.8
click at [652, 56] on input "62615447" at bounding box center [704, 57] width 110 height 8
click at [760, 32] on icon at bounding box center [758, 32] width 5 height 5
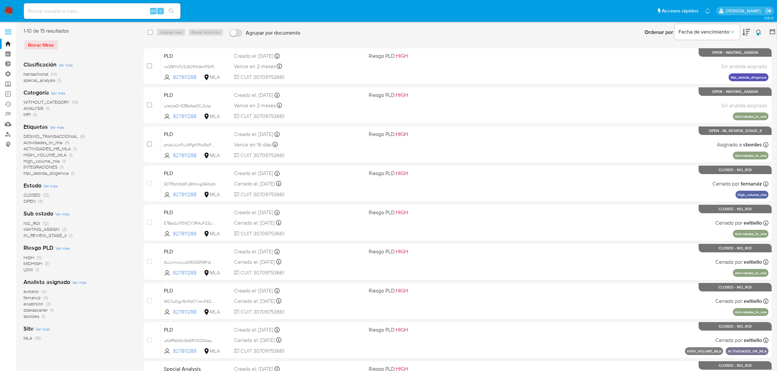
drag, startPoint x: 759, startPoint y: 30, endPoint x: 737, endPoint y: 51, distance: 30.0
click at [759, 30] on icon at bounding box center [758, 32] width 5 height 5
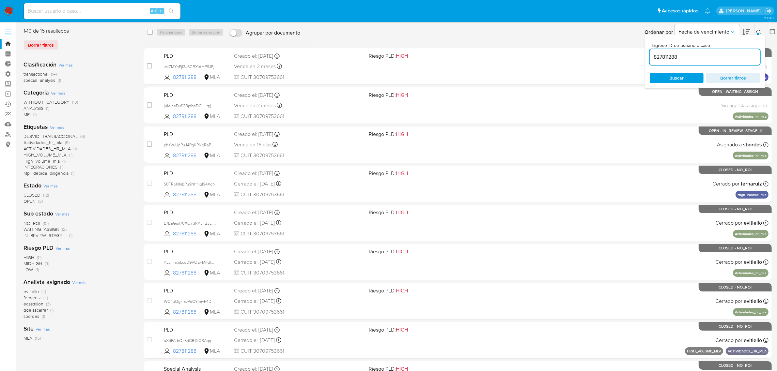
drag, startPoint x: 699, startPoint y: 55, endPoint x: 649, endPoint y: 57, distance: 49.3
click at [649, 57] on input "827811288" at bounding box center [704, 57] width 110 height 8
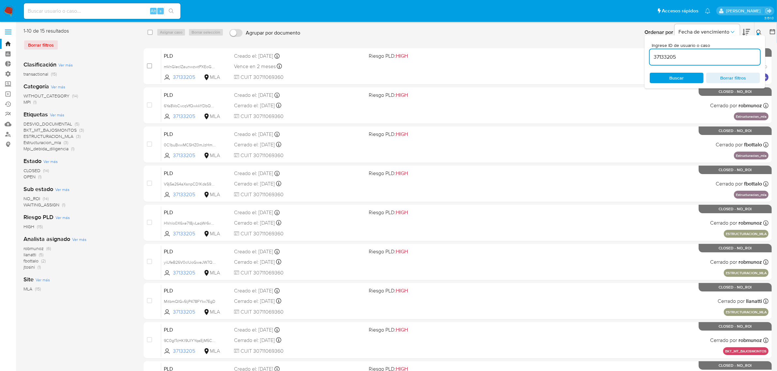
click at [760, 33] on icon at bounding box center [758, 32] width 5 height 5
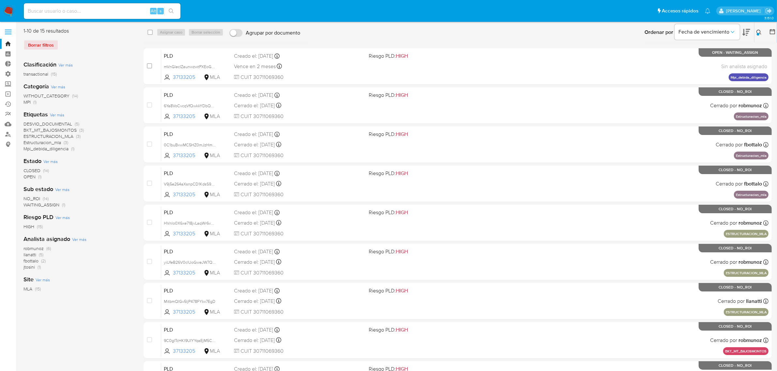
click at [757, 35] on div at bounding box center [757, 34] width 3 height 3
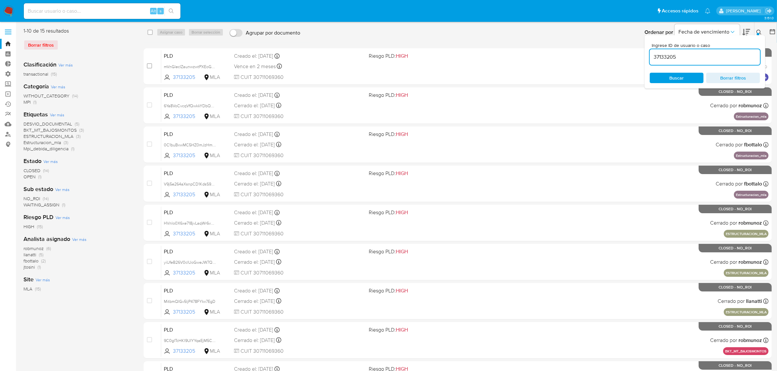
drag, startPoint x: 717, startPoint y: 61, endPoint x: 651, endPoint y: 60, distance: 65.6
click at [651, 60] on input "37133205" at bounding box center [704, 57] width 110 height 8
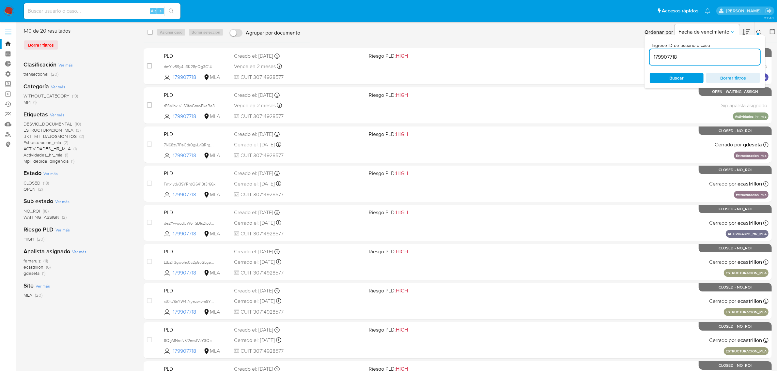
click at [757, 32] on icon at bounding box center [758, 32] width 5 height 5
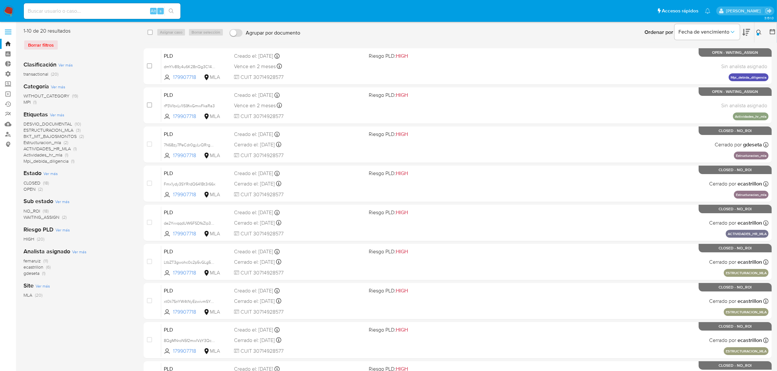
click at [754, 35] on button at bounding box center [759, 32] width 11 height 8
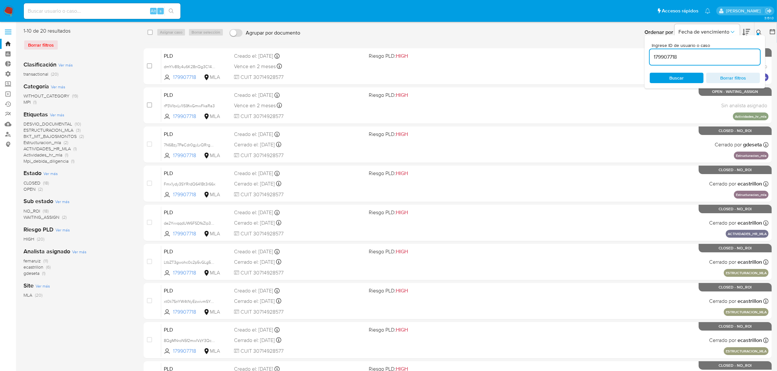
drag, startPoint x: 685, startPoint y: 59, endPoint x: 651, endPoint y: 60, distance: 33.9
click at [651, 60] on input "179907718" at bounding box center [704, 57] width 110 height 8
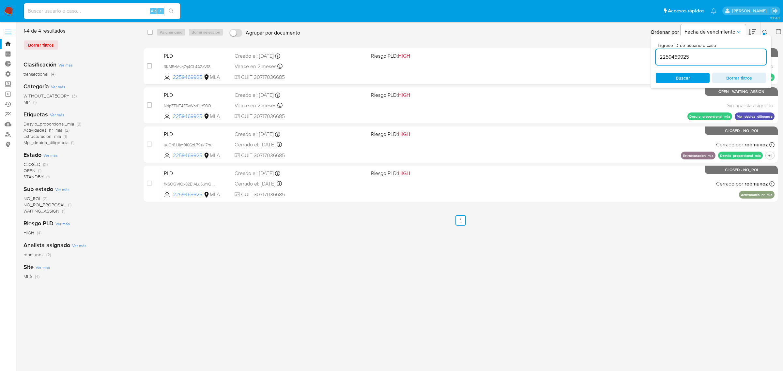
click at [766, 29] on button at bounding box center [765, 32] width 11 height 8
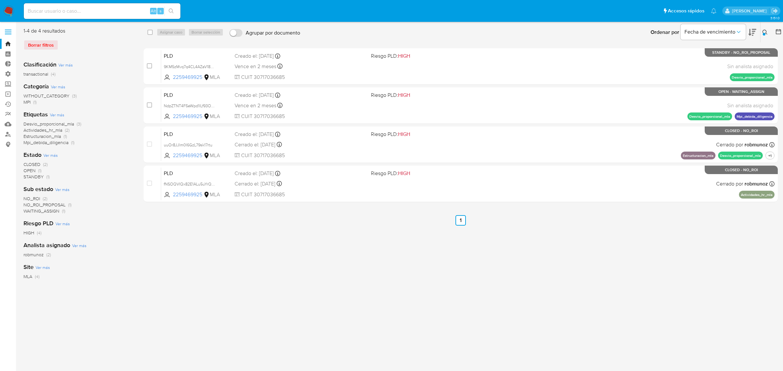
click at [765, 30] on icon at bounding box center [764, 32] width 5 height 5
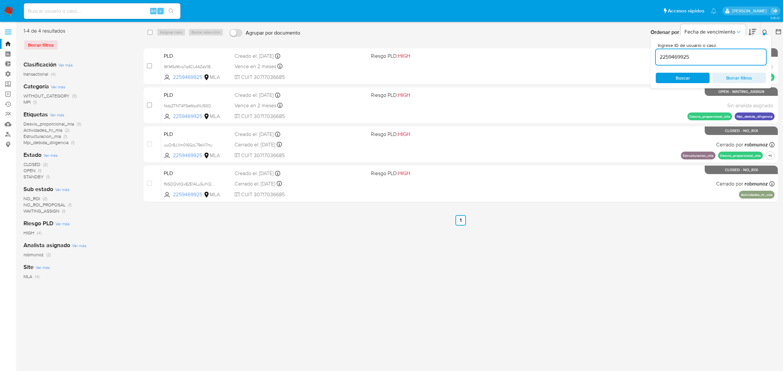
drag, startPoint x: 719, startPoint y: 56, endPoint x: 655, endPoint y: 56, distance: 63.9
click at [655, 56] on div "Ingrese ID de usuario o caso 2259469925 Buscar Borrar filtros" at bounding box center [710, 61] width 121 height 53
type input "37133205"
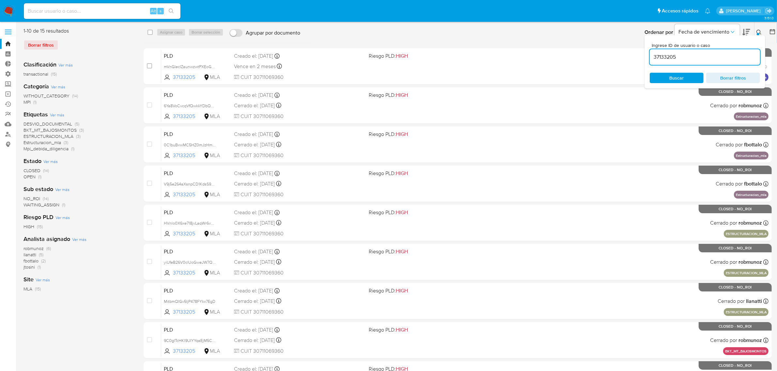
click at [758, 31] on icon at bounding box center [758, 32] width 5 height 5
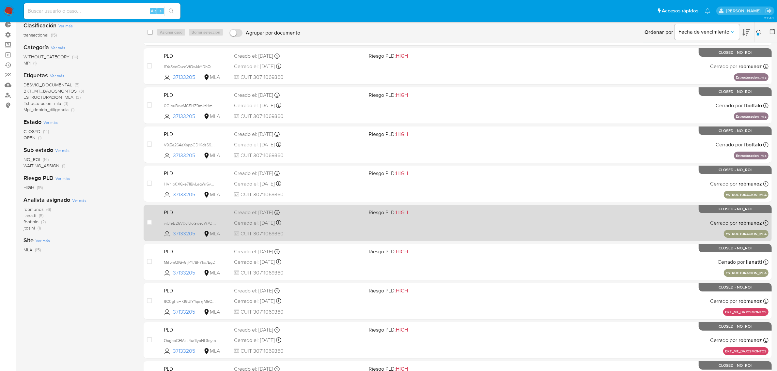
scroll to position [93, 0]
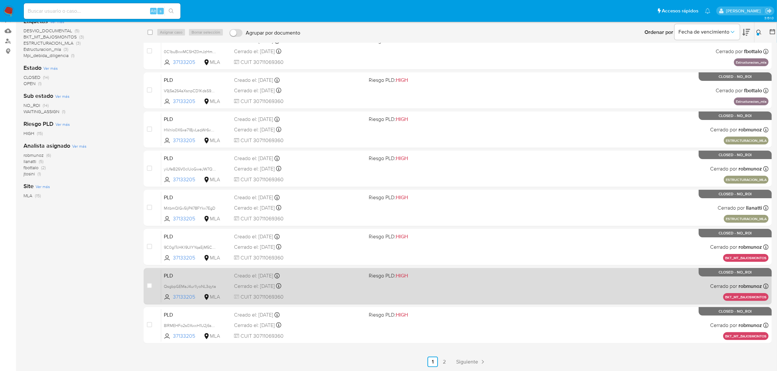
click at [445, 366] on link "2" at bounding box center [444, 362] width 10 height 10
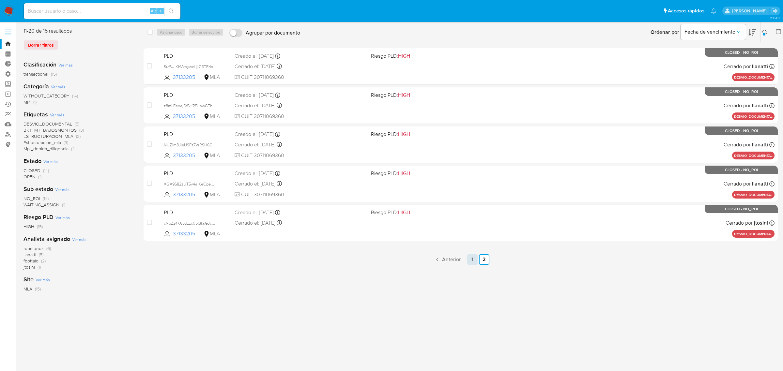
click at [476, 257] on link "1" at bounding box center [472, 259] width 10 height 10
